Goal: Information Seeking & Learning: Check status

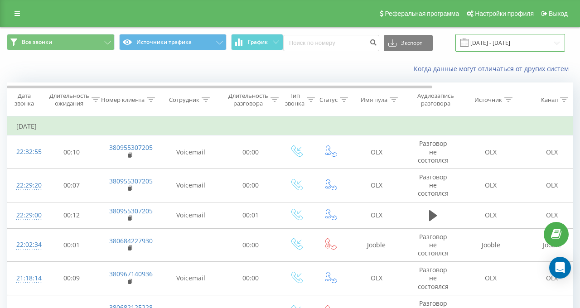
click at [492, 48] on input "[DATE] - [DATE]" at bounding box center [510, 43] width 110 height 18
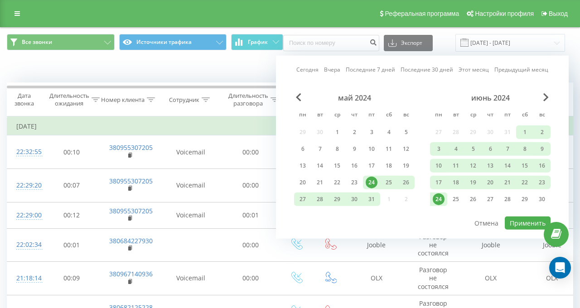
click at [332, 74] on div "Сегодня Вчера Последние 7 дней Последние 30 дней Этот месяц Предыдущий месяц" at bounding box center [422, 69] width 252 height 9
click at [331, 72] on link "Вчера" at bounding box center [332, 69] width 16 height 9
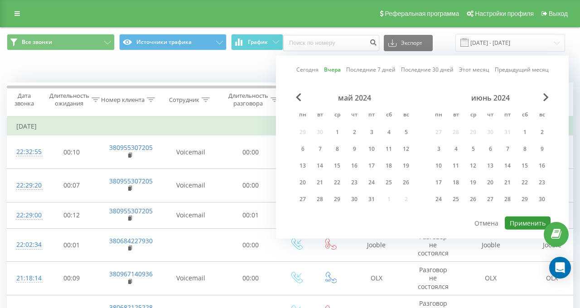
click at [509, 219] on button "Применить" at bounding box center [527, 222] width 46 height 13
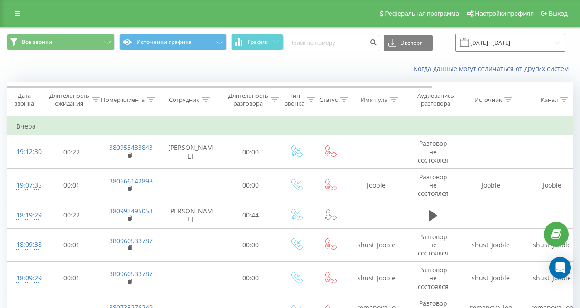
click at [472, 37] on input "[DATE] - [DATE]" at bounding box center [510, 43] width 110 height 18
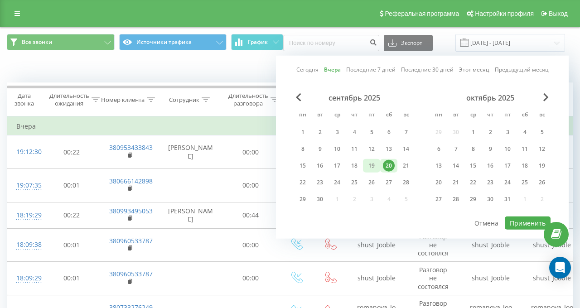
click at [365, 165] on div "19" at bounding box center [371, 166] width 12 height 12
click at [509, 218] on button "Применить" at bounding box center [527, 222] width 46 height 13
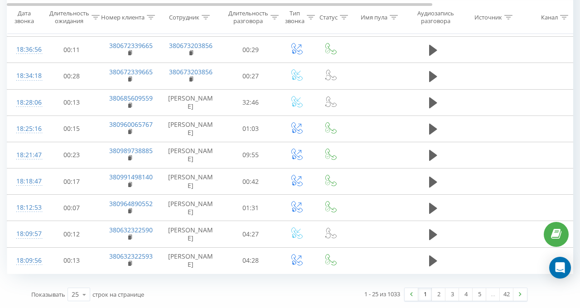
scroll to position [640, 0]
click at [72, 290] on div "25" at bounding box center [75, 294] width 7 height 9
click at [80, 277] on span "100" at bounding box center [77, 281] width 11 height 9
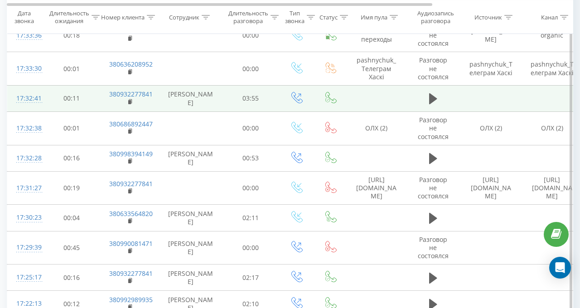
scroll to position [1636, 0]
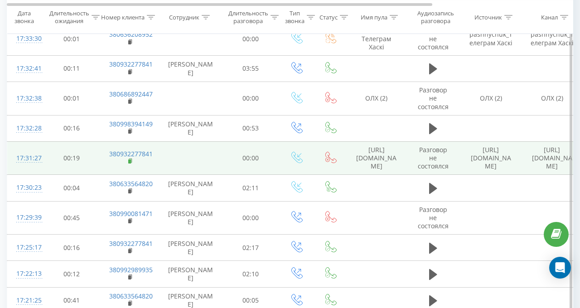
click at [129, 159] on rect at bounding box center [129, 161] width 3 height 4
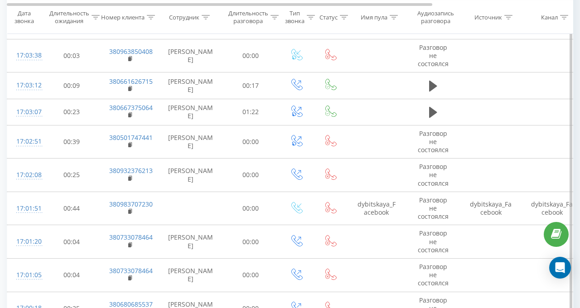
scroll to position [2632, 0]
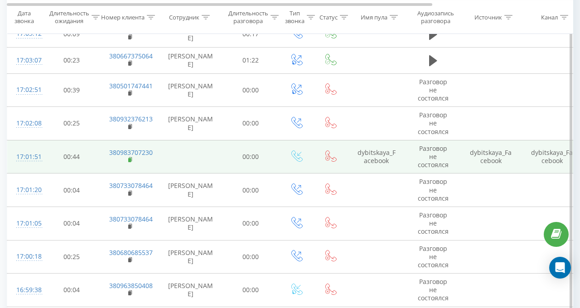
drag, startPoint x: 129, startPoint y: 145, endPoint x: 118, endPoint y: 100, distance: 46.6
click at [129, 158] on rect at bounding box center [129, 160] width 3 height 4
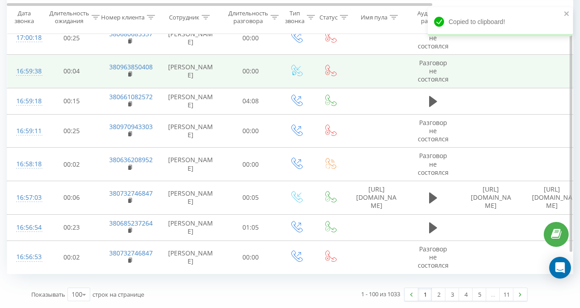
scroll to position [2884, 0]
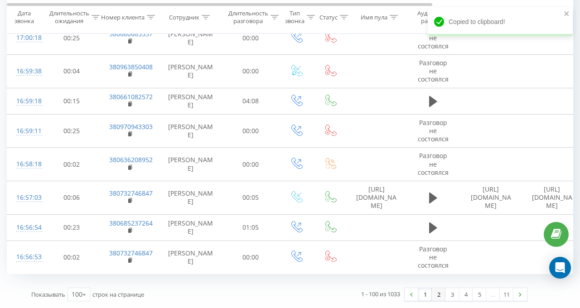
click at [432, 288] on link "2" at bounding box center [438, 294] width 14 height 13
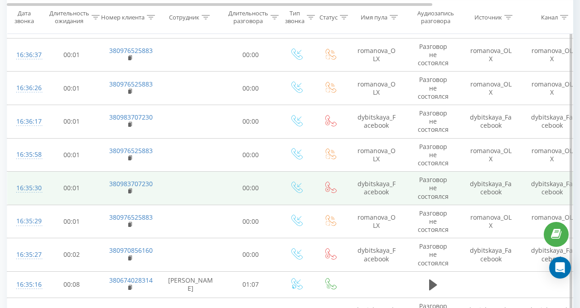
scroll to position [784, 0]
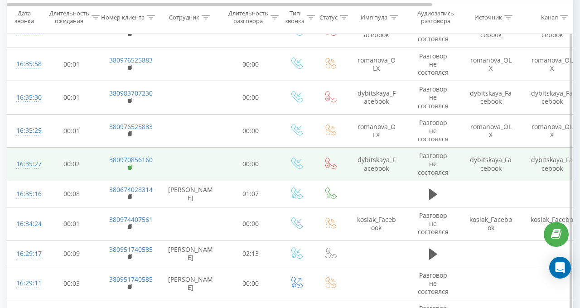
click at [129, 166] on rect at bounding box center [129, 168] width 3 height 4
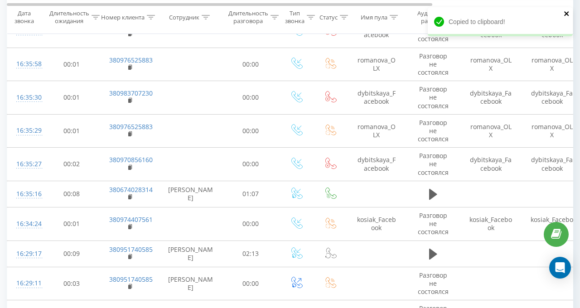
click at [563, 13] on icon "close" at bounding box center [566, 13] width 6 height 7
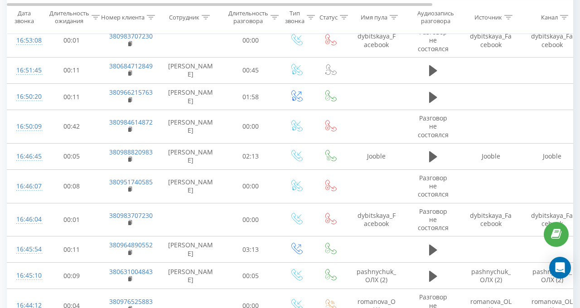
scroll to position [0, 0]
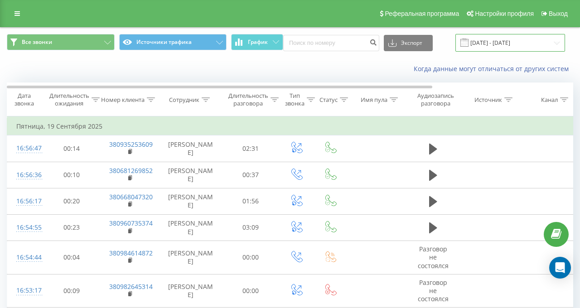
drag, startPoint x: 485, startPoint y: 39, endPoint x: 478, endPoint y: 49, distance: 12.1
click at [485, 39] on input "[DATE] - [DATE]" at bounding box center [510, 43] width 110 height 18
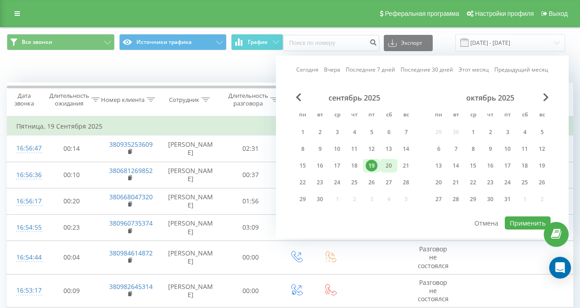
click at [383, 163] on div "20" at bounding box center [389, 166] width 12 height 12
click at [523, 221] on button "Применить" at bounding box center [527, 222] width 46 height 13
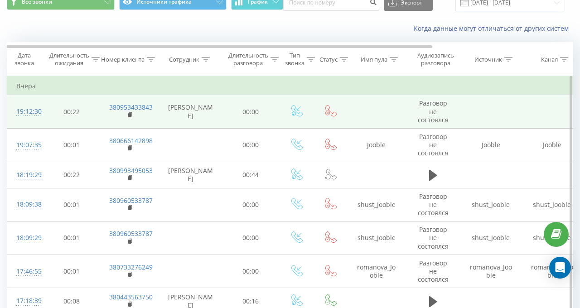
scroll to position [45, 0]
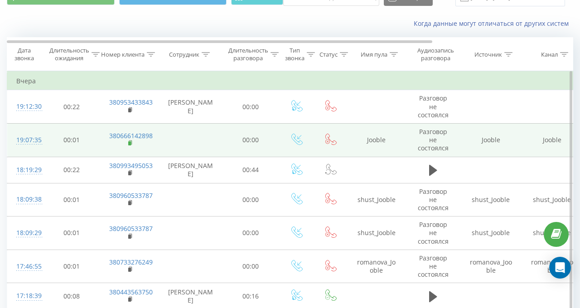
click at [129, 143] on rect at bounding box center [129, 143] width 3 height 4
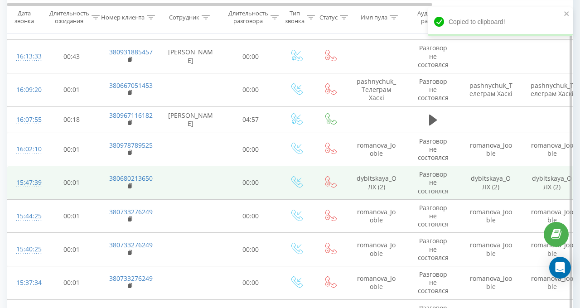
scroll to position [498, 0]
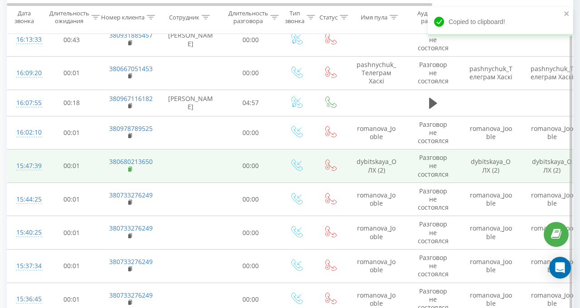
click at [129, 168] on rect at bounding box center [129, 170] width 3 height 4
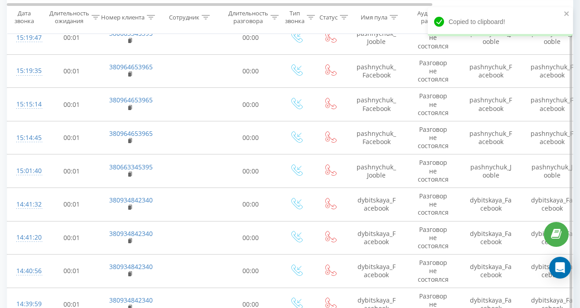
scroll to position [906, 0]
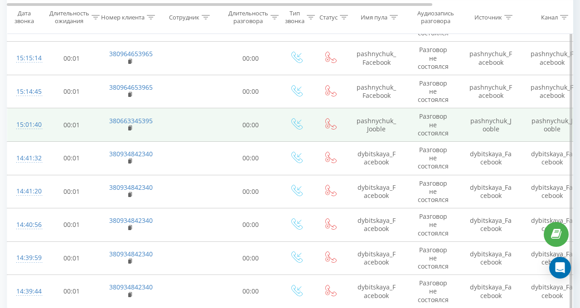
drag, startPoint x: 129, startPoint y: 189, endPoint x: 116, endPoint y: 125, distance: 66.0
click at [129, 193] on rect at bounding box center [129, 195] width 3 height 4
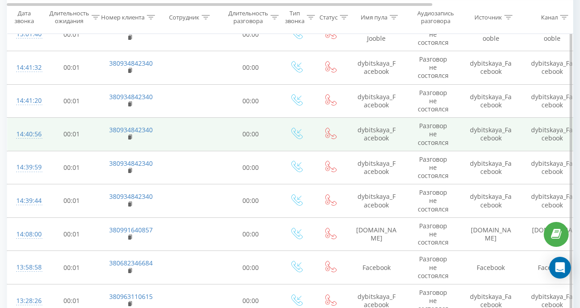
scroll to position [1041, 0]
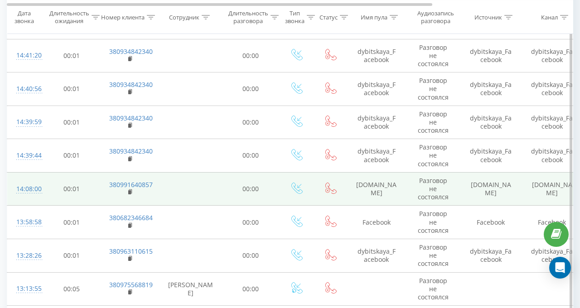
click at [127, 188] on td "380991640857" at bounding box center [129, 189] width 59 height 34
click at [131, 189] on icon at bounding box center [130, 192] width 5 height 6
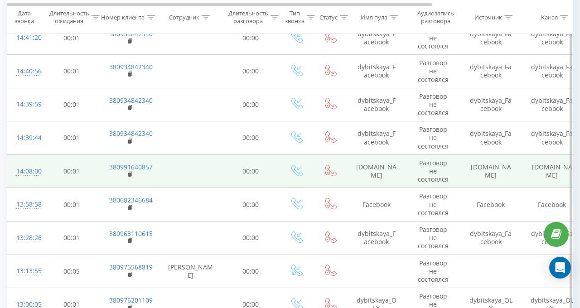
scroll to position [1087, 0]
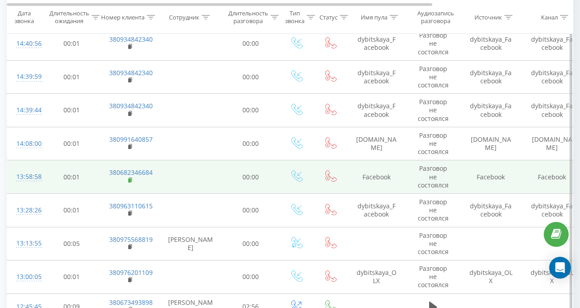
click at [131, 177] on icon at bounding box center [130, 180] width 5 height 6
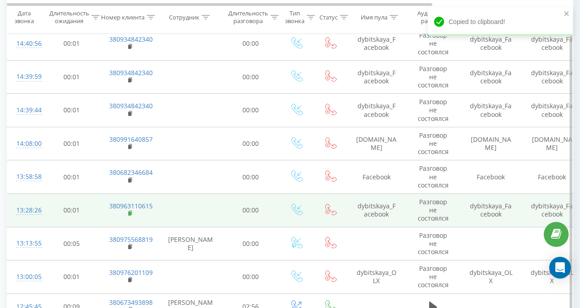
click at [130, 211] on rect at bounding box center [129, 213] width 3 height 4
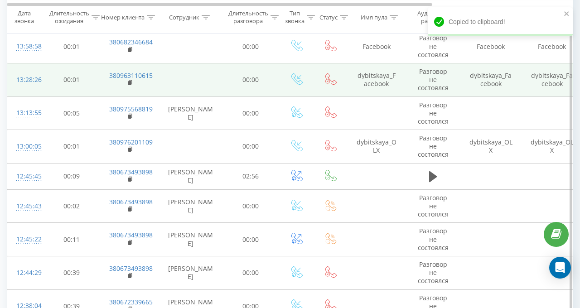
scroll to position [1222, 0]
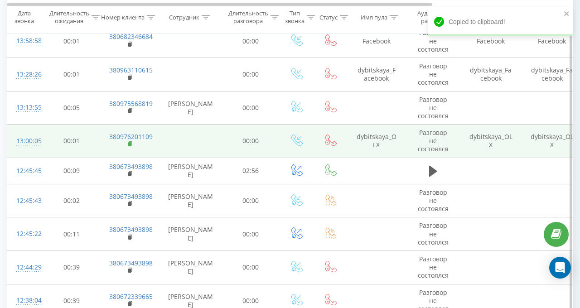
click at [129, 141] on icon at bounding box center [130, 144] width 5 height 6
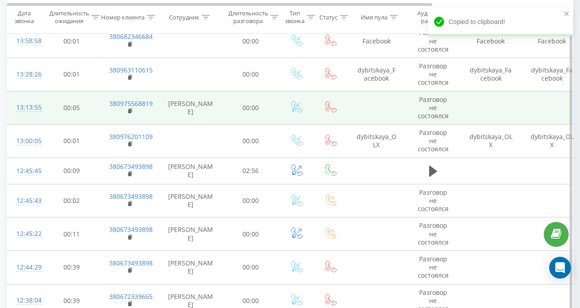
drag, startPoint x: 189, startPoint y: 134, endPoint x: 156, endPoint y: 112, distance: 39.7
click at [189, 134] on td at bounding box center [190, 142] width 63 height 34
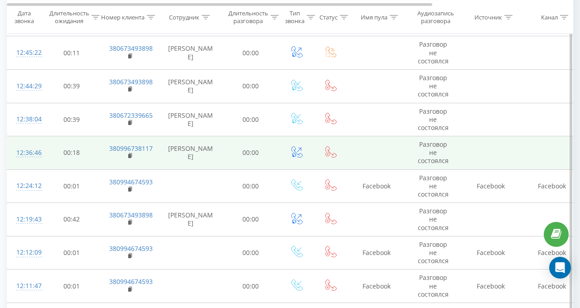
scroll to position [1494, 0]
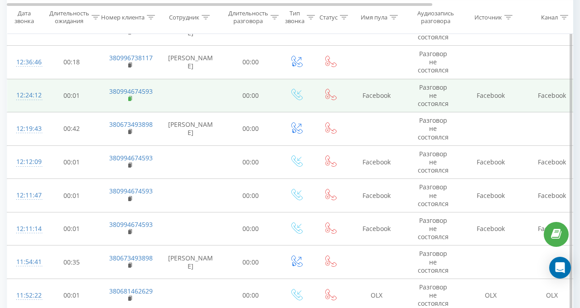
click at [130, 97] on rect at bounding box center [129, 99] width 3 height 4
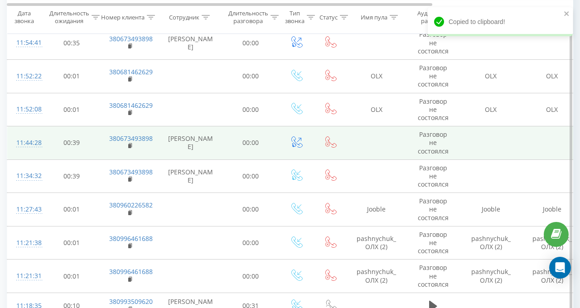
scroll to position [1720, 0]
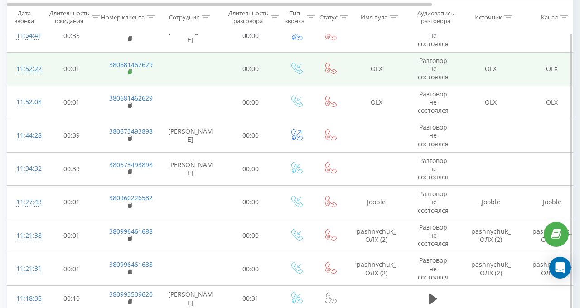
click at [128, 70] on rect at bounding box center [129, 72] width 3 height 4
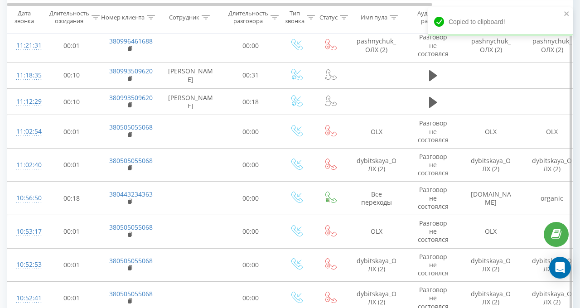
scroll to position [1947, 0]
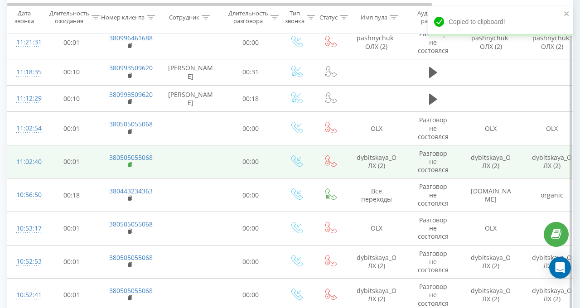
click at [130, 163] on rect at bounding box center [129, 165] width 3 height 4
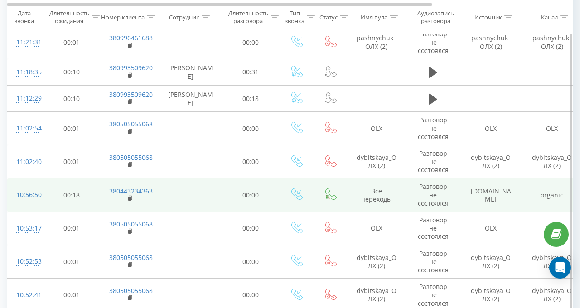
scroll to position [1992, 0]
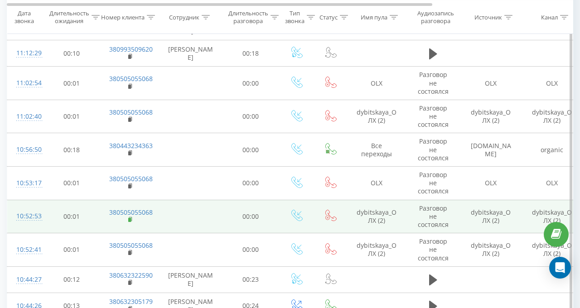
click at [129, 218] on rect at bounding box center [129, 220] width 3 height 4
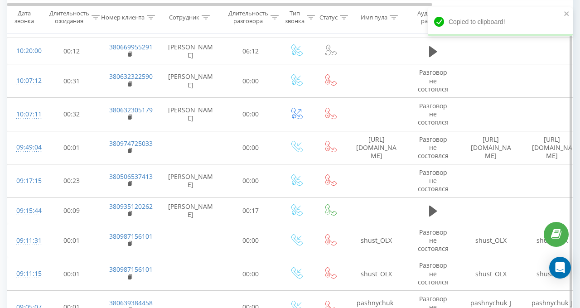
scroll to position [2626, 0]
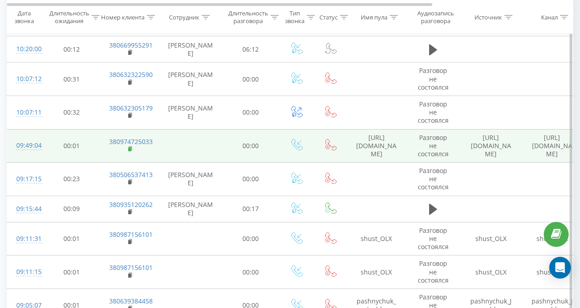
click at [129, 147] on rect at bounding box center [129, 149] width 3 height 4
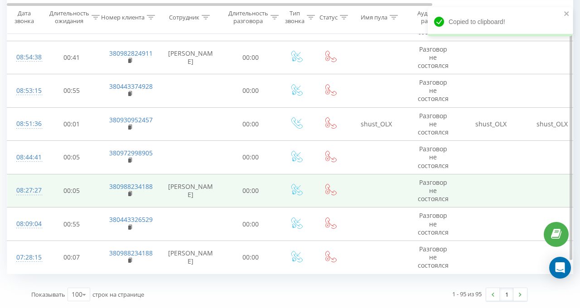
scroll to position [2948, 0]
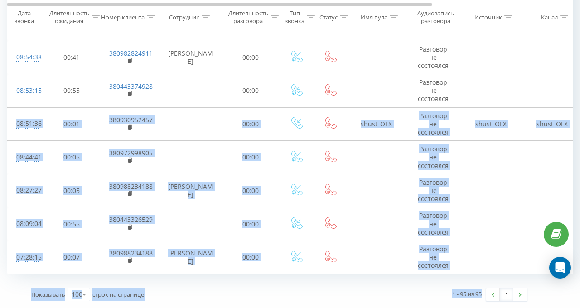
drag, startPoint x: 572, startPoint y: 239, endPoint x: 579, endPoint y: 26, distance: 212.9
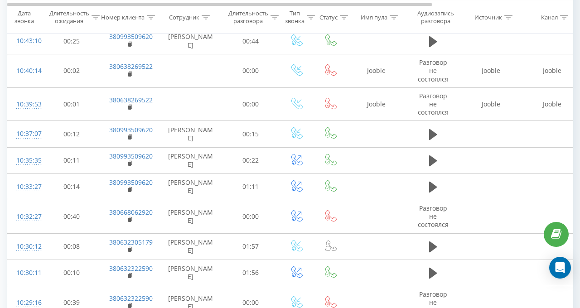
scroll to position [0, 0]
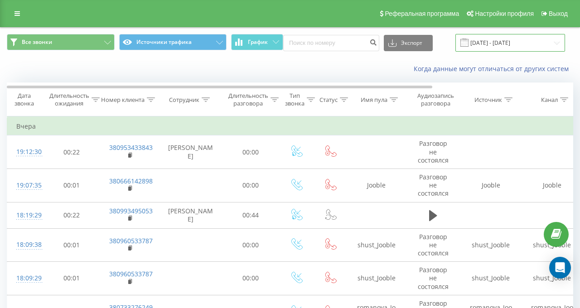
click at [471, 35] on input "[DATE] - [DATE]" at bounding box center [510, 43] width 110 height 18
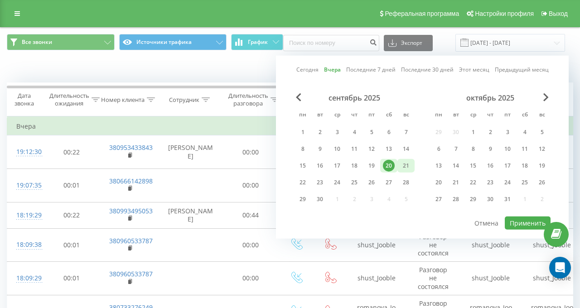
click at [400, 165] on div "21" at bounding box center [406, 166] width 12 height 12
click at [512, 220] on button "Применить" at bounding box center [527, 222] width 46 height 13
type input "[DATE] - [DATE]"
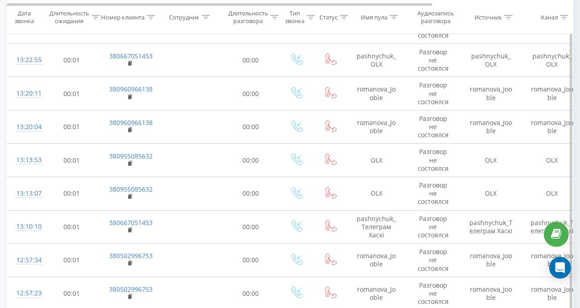
scroll to position [1313, 0]
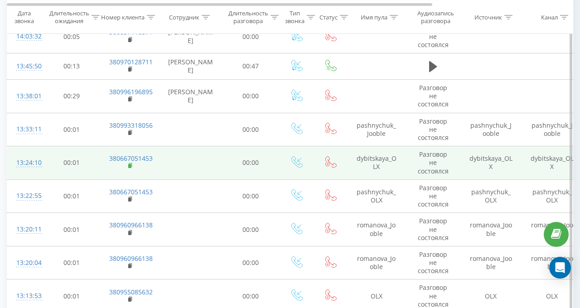
click at [131, 163] on icon at bounding box center [130, 166] width 5 height 6
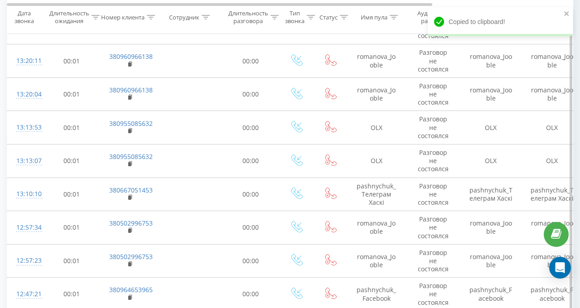
scroll to position [1539, 0]
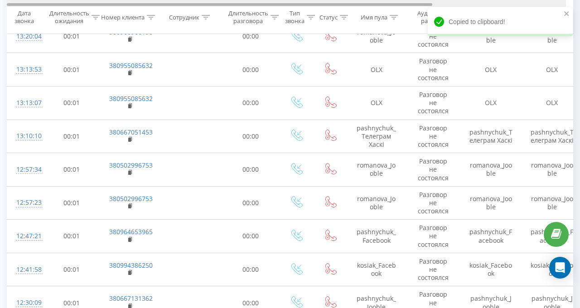
drag, startPoint x: 129, startPoint y: 66, endPoint x: 89, endPoint y: 4, distance: 73.3
click at [128, 71] on rect at bounding box center [129, 73] width 3 height 4
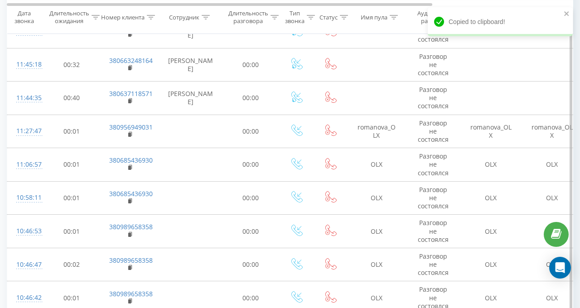
scroll to position [2128, 0]
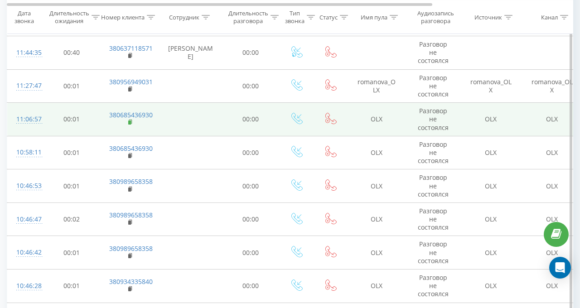
click at [129, 120] on rect at bounding box center [129, 122] width 3 height 4
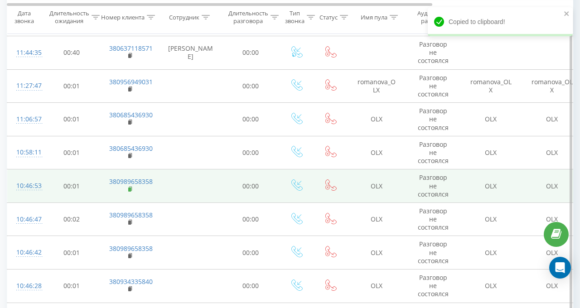
click at [128, 186] on icon at bounding box center [130, 189] width 5 height 6
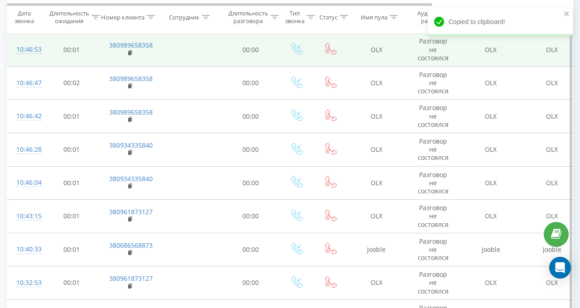
scroll to position [2309, 0]
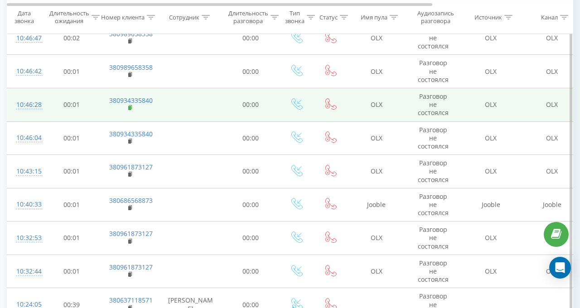
click at [129, 106] on rect at bounding box center [129, 108] width 3 height 4
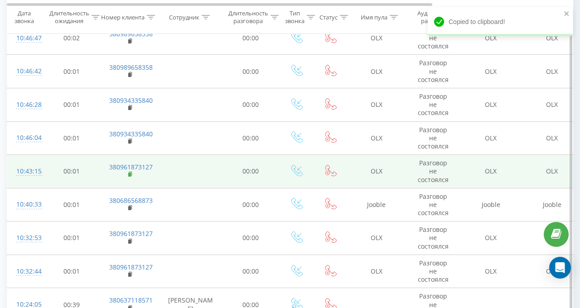
click at [129, 173] on rect at bounding box center [129, 175] width 3 height 4
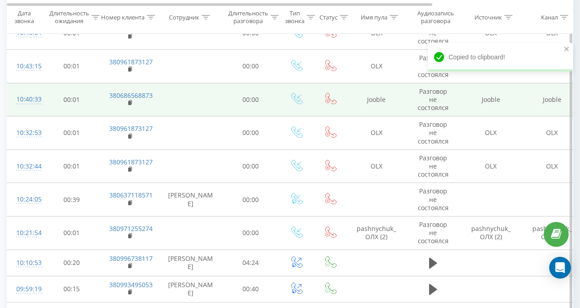
scroll to position [2445, 0]
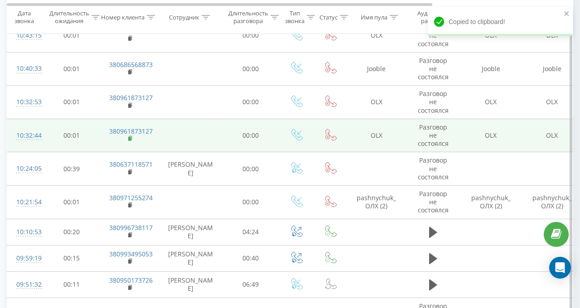
click at [130, 137] on rect at bounding box center [129, 139] width 3 height 4
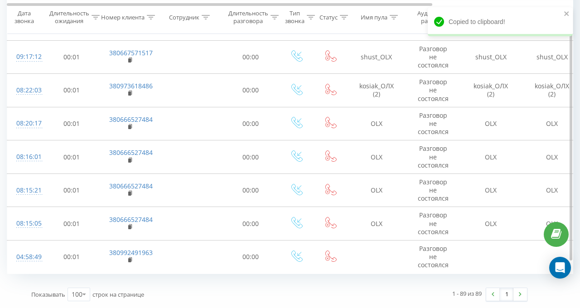
scroll to position [2777, 0]
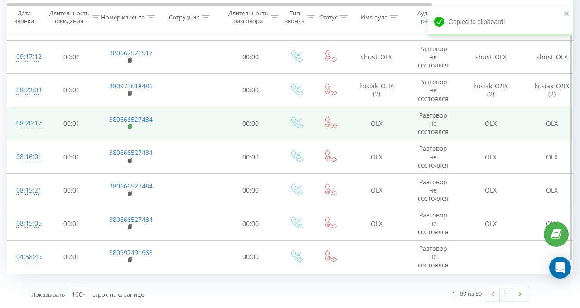
click at [129, 125] on rect at bounding box center [129, 127] width 3 height 4
